Goal: Obtain resource: Obtain resource

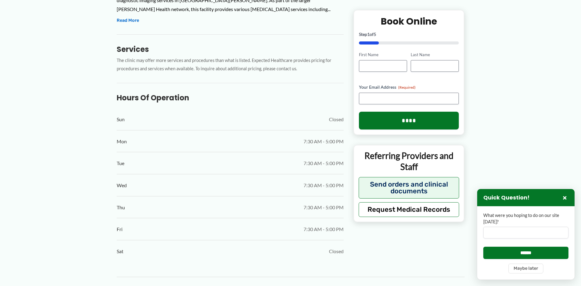
scroll to position [267, 0]
click at [565, 197] on button "×" at bounding box center [564, 197] width 7 height 7
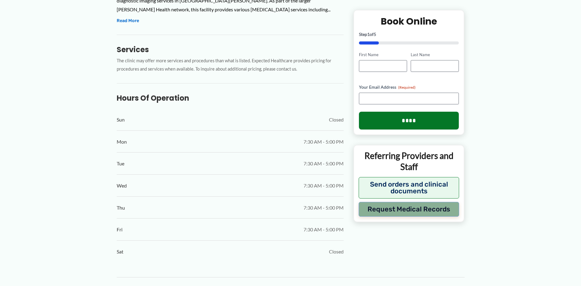
click at [408, 209] on button "Request Medical Records" at bounding box center [409, 208] width 101 height 15
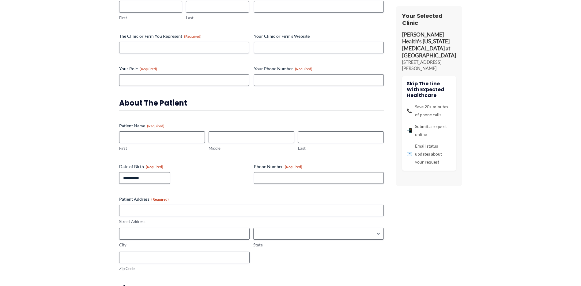
scroll to position [0, 0]
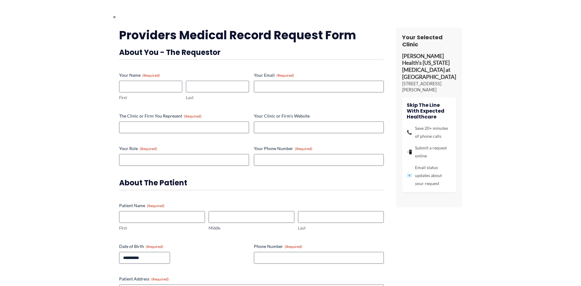
click at [412, 156] on span "📲" at bounding box center [409, 152] width 5 height 8
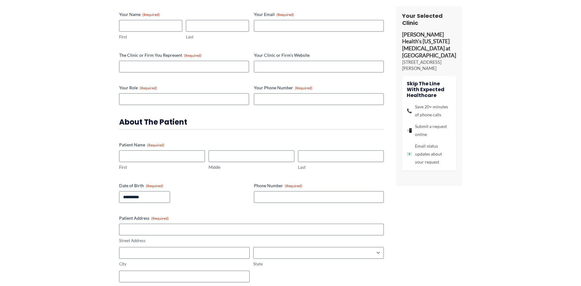
scroll to position [86, 0]
